Goal: Communication & Community: Answer question/provide support

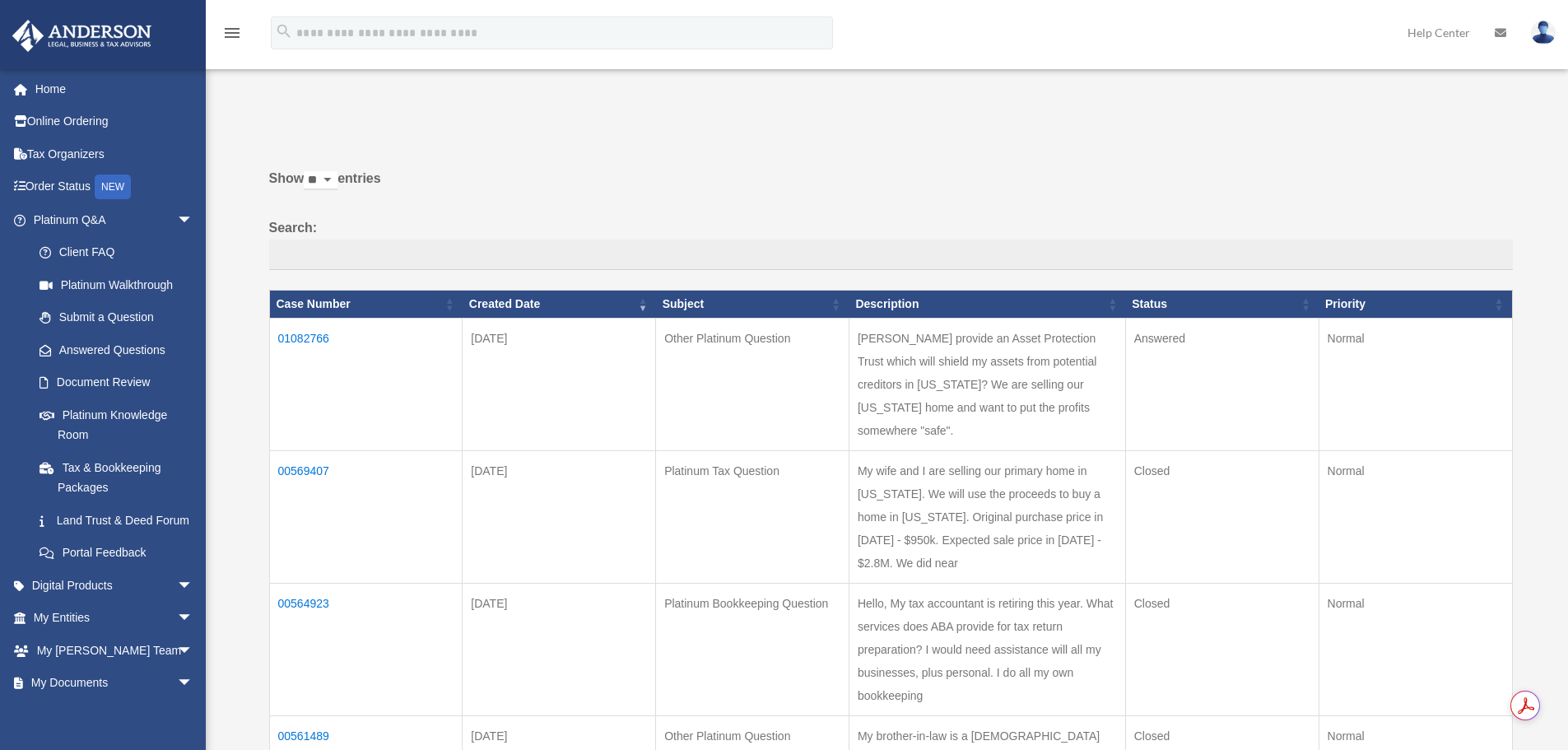
click at [301, 333] on td "01082766" at bounding box center [365, 384] width 193 height 132
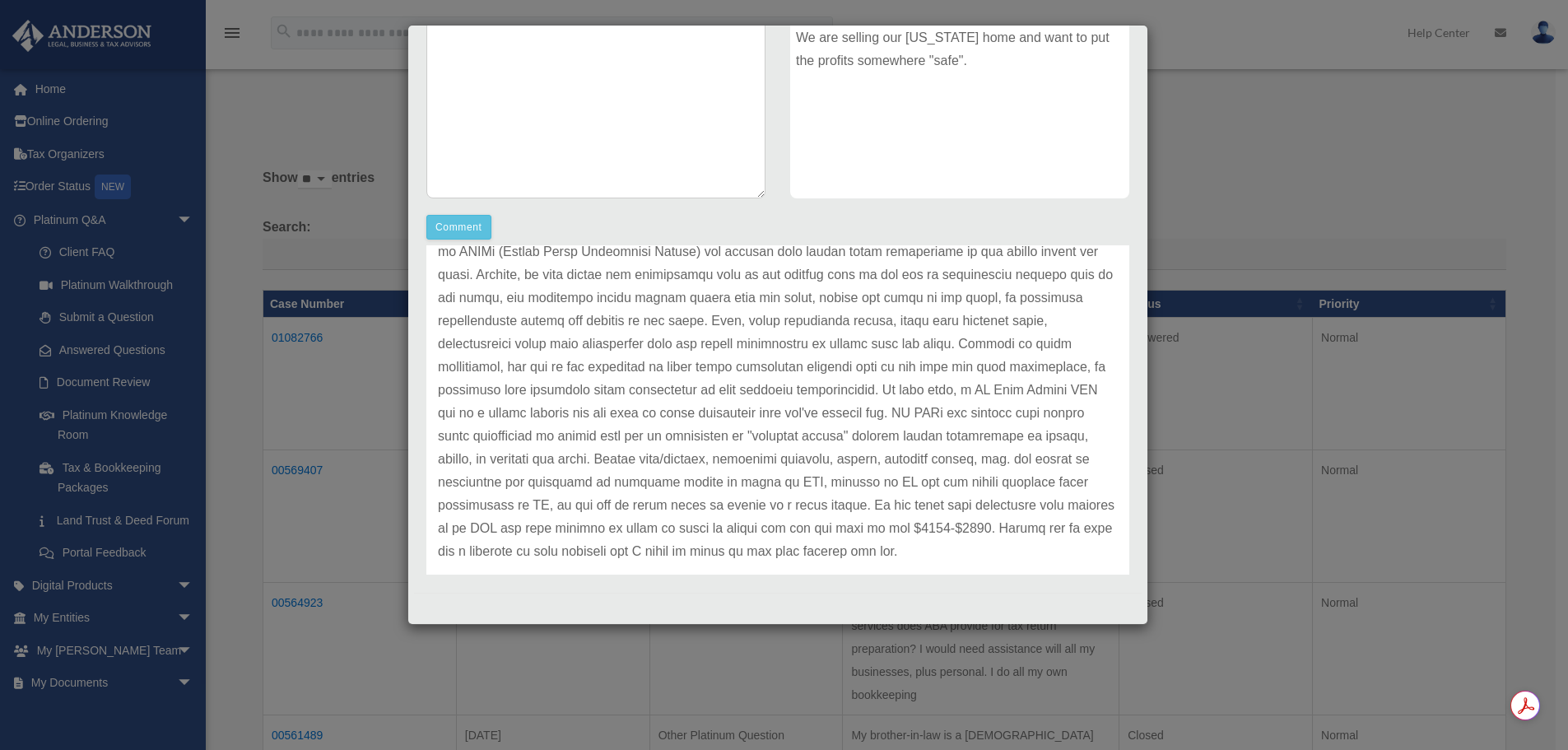
scroll to position [140, 0]
drag, startPoint x: 911, startPoint y: 382, endPoint x: 1035, endPoint y: 387, distance: 124.1
click at [1035, 387] on p at bounding box center [778, 377] width 680 height 369
copy p "WY Safe Assets LLC"
click at [469, 224] on button "Comment" at bounding box center [458, 226] width 65 height 24
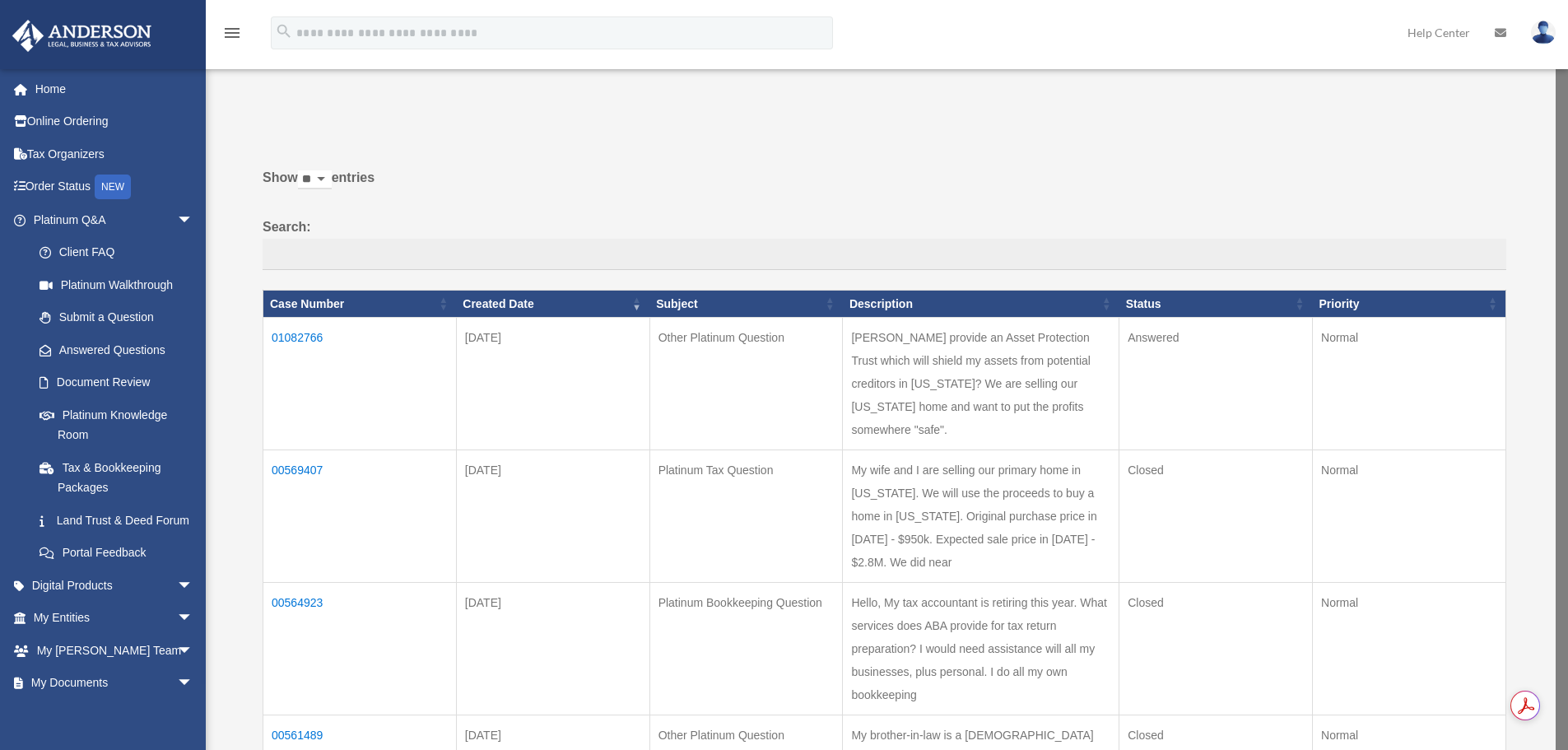
click at [305, 338] on td "01082766" at bounding box center [359, 384] width 193 height 132
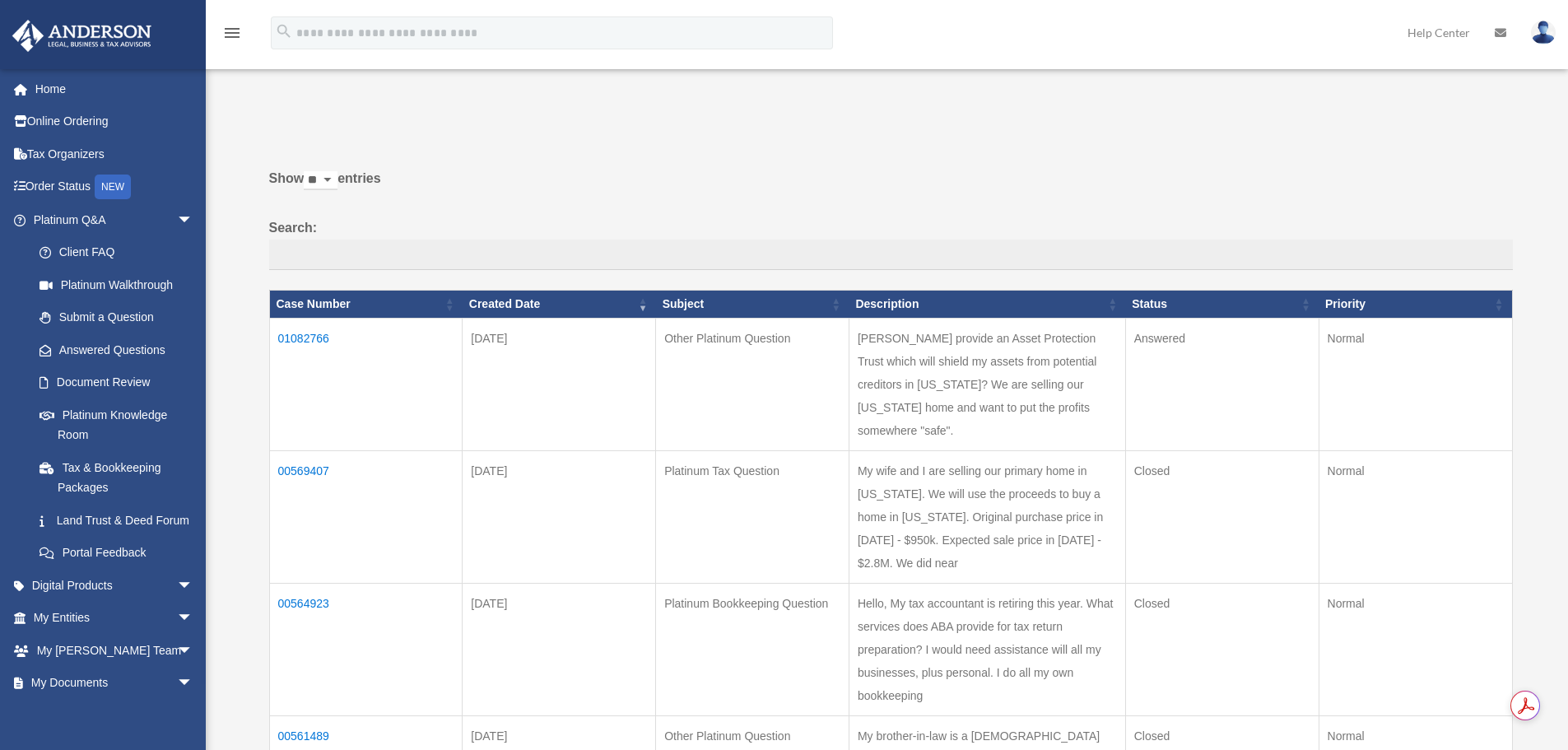
click at [315, 334] on td "01082766" at bounding box center [365, 384] width 193 height 132
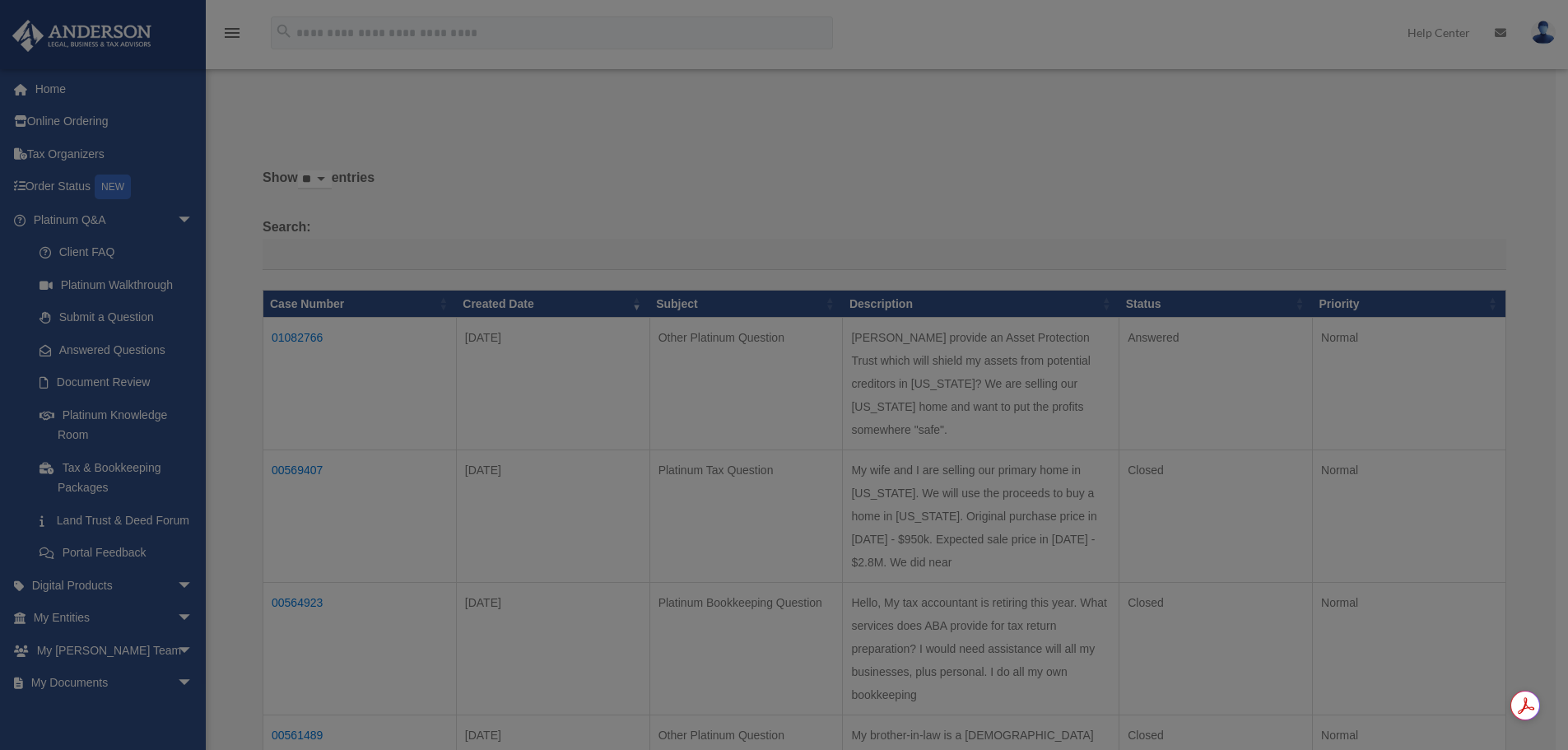
scroll to position [0, 0]
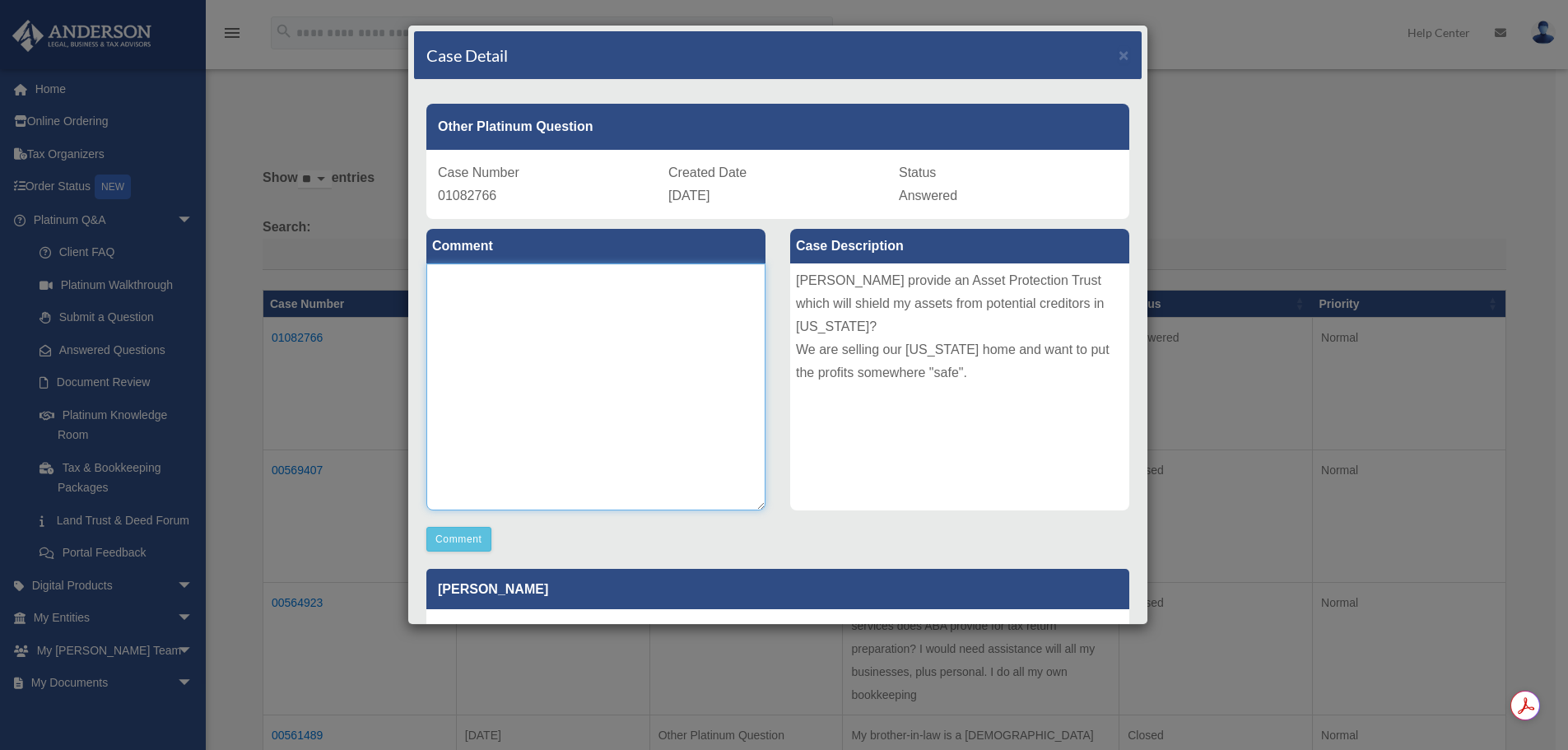
click at [577, 290] on textarea at bounding box center [595, 387] width 339 height 247
paste textarea "**********"
type textarea "**********"
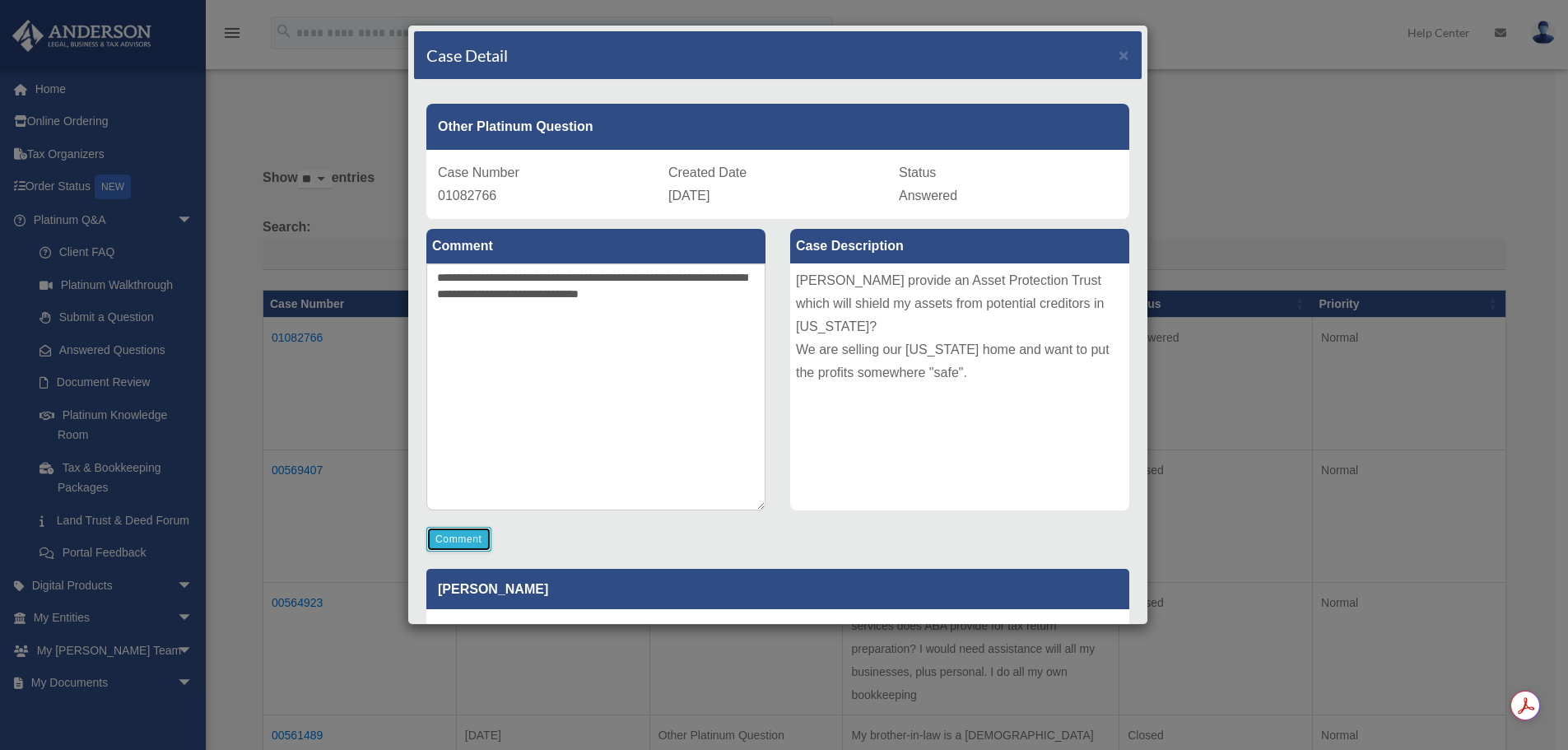
click at [457, 542] on button "Comment" at bounding box center [458, 539] width 65 height 24
